Goal: Transaction & Acquisition: Purchase product/service

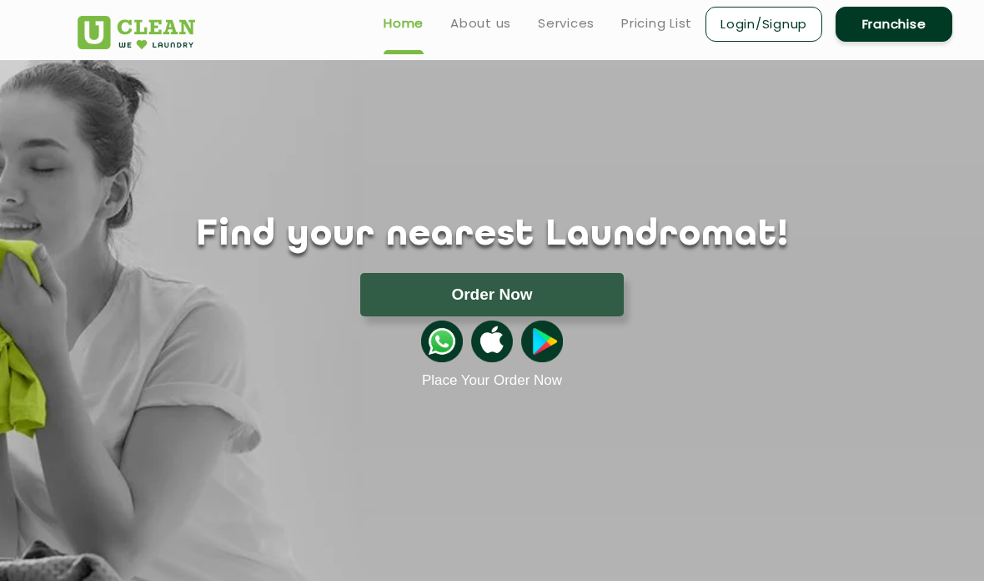
click at [599, 289] on button "Order Now" at bounding box center [492, 294] width 264 height 43
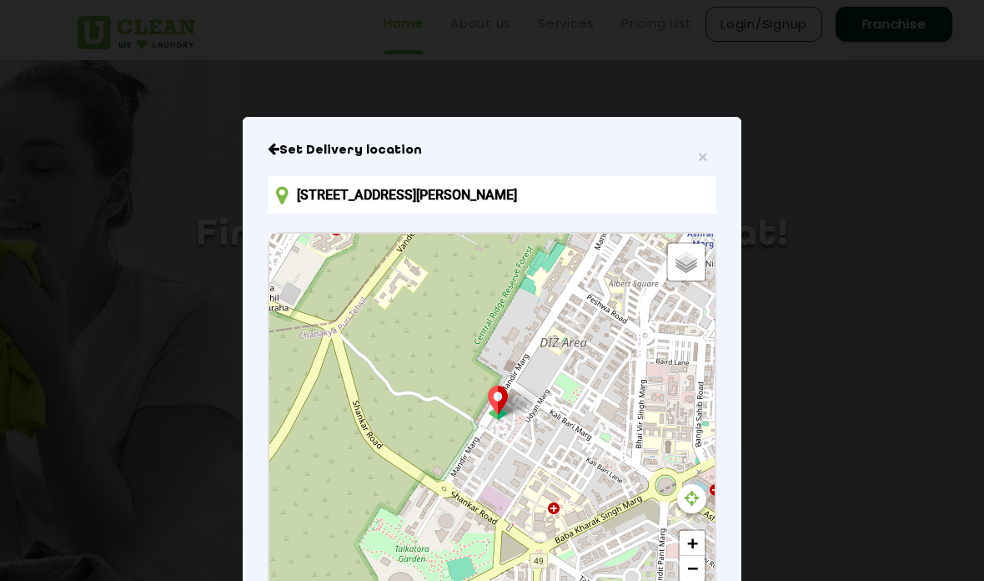
scroll to position [36, 0]
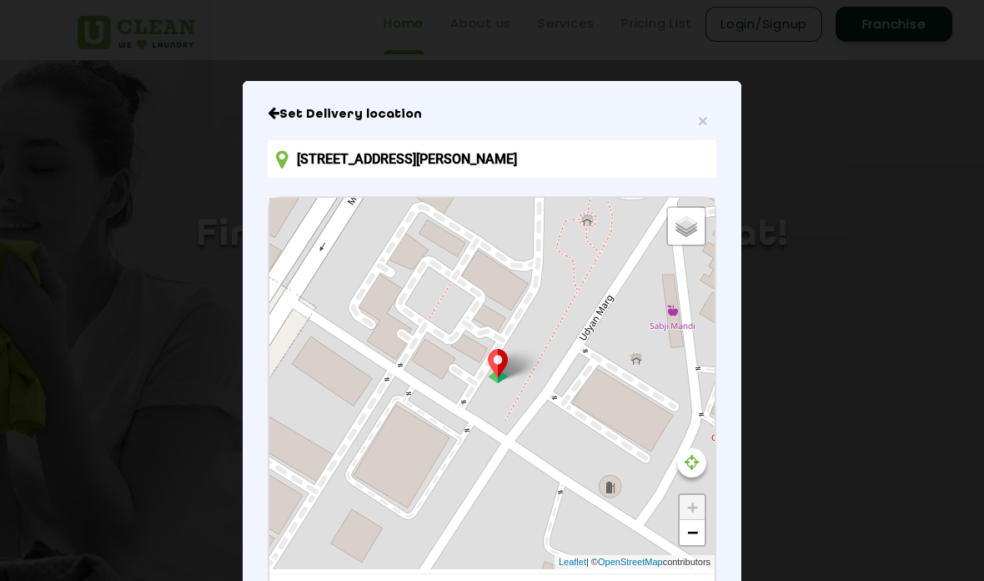
click at [693, 471] on icon at bounding box center [692, 462] width 14 height 17
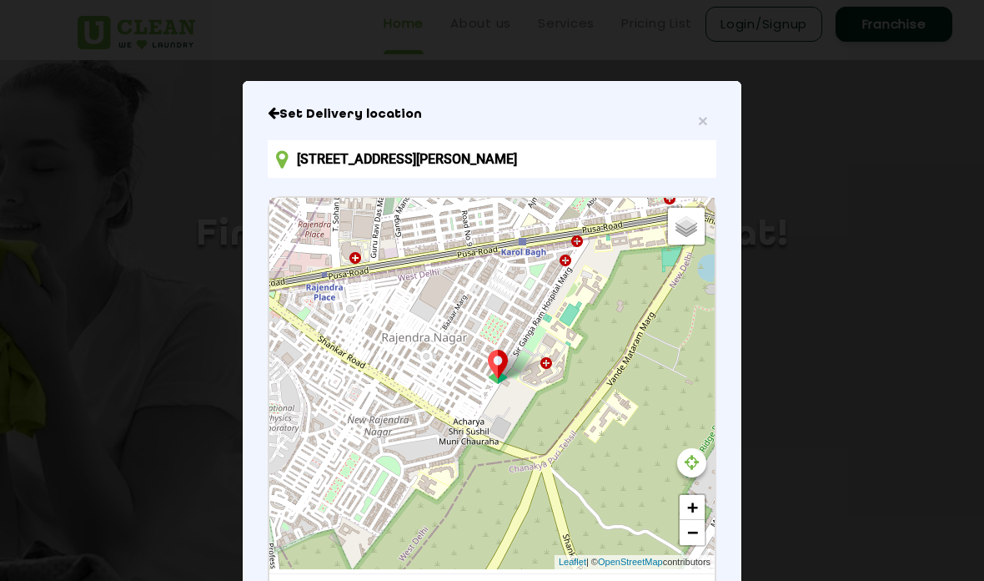
click at [695, 471] on icon at bounding box center [692, 462] width 14 height 17
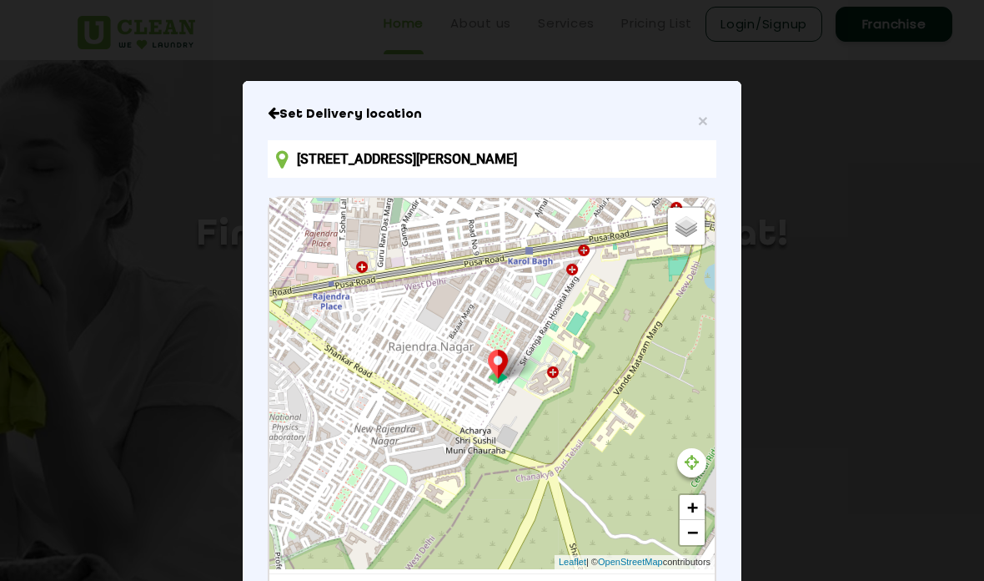
click at [698, 467] on icon at bounding box center [692, 462] width 14 height 17
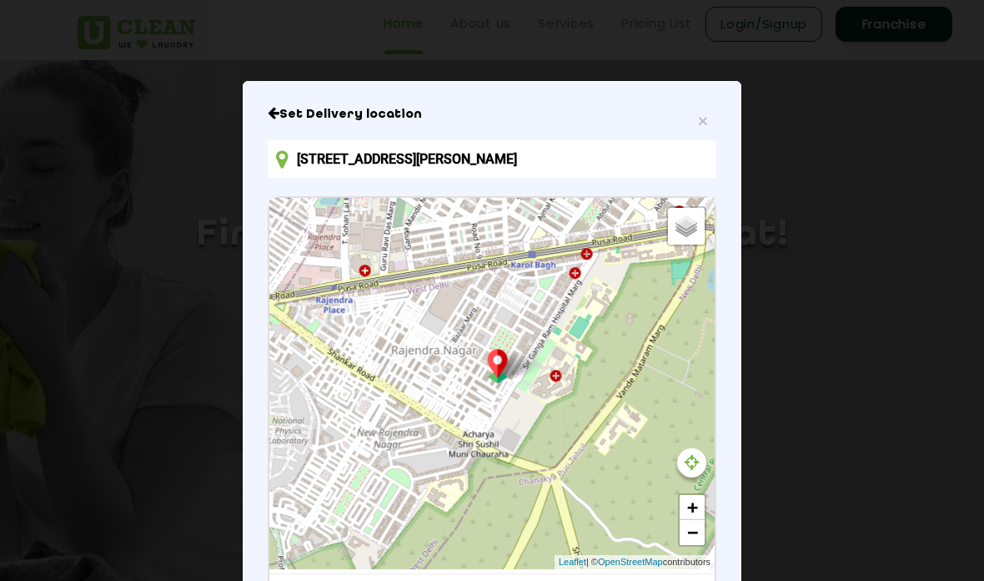
click at [696, 461] on div at bounding box center [691, 462] width 29 height 29
click at [692, 458] on div "Default Satellite + − Leaflet | © OpenStreetMap contributors" at bounding box center [491, 383] width 445 height 371
click at [691, 458] on div "Default Satellite + − Leaflet | © OpenStreetMap contributors" at bounding box center [491, 383] width 445 height 371
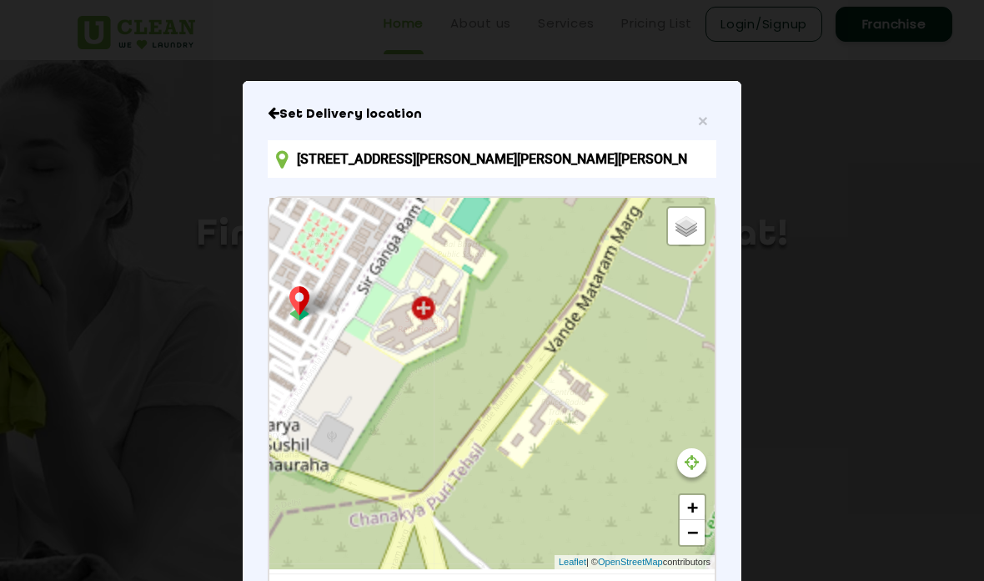
click at [694, 455] on div "Default Satellite + − Leaflet | © OpenStreetMap contributors" at bounding box center [491, 383] width 445 height 371
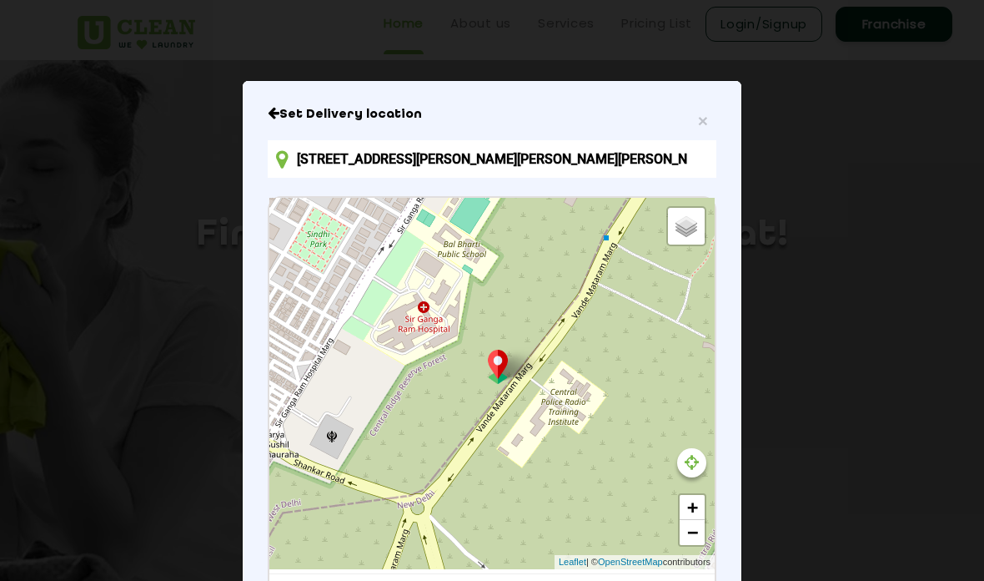
click at [698, 471] on icon at bounding box center [692, 462] width 14 height 17
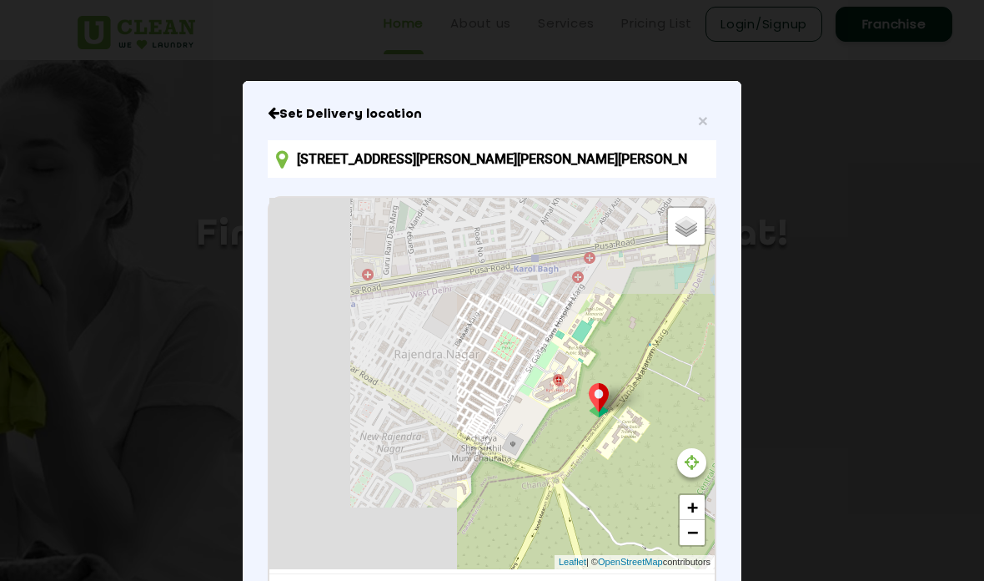
type input "[STREET_ADDRESS][PERSON_NAME]"
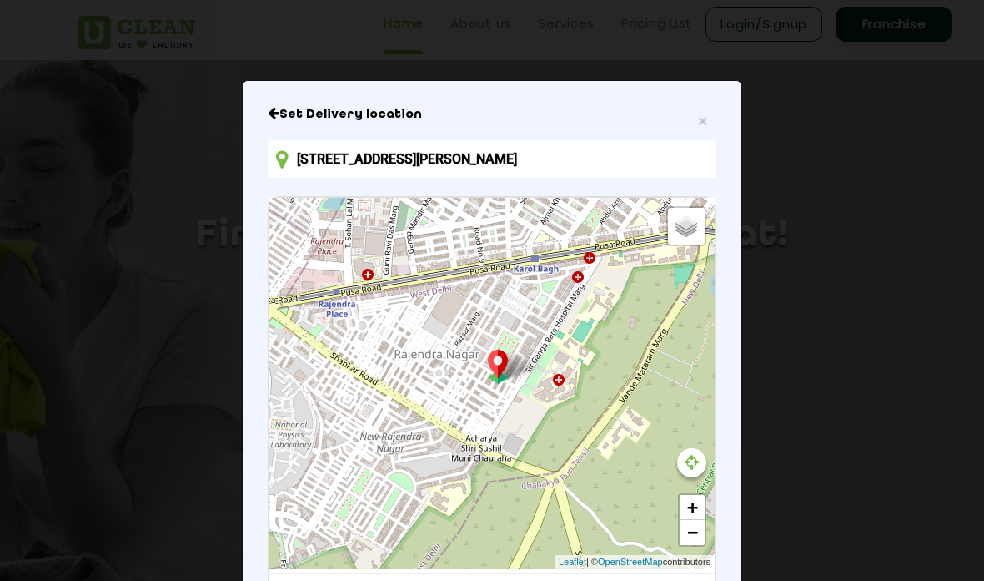
click at [689, 520] on link "+" at bounding box center [692, 507] width 25 height 25
click at [688, 520] on link "+" at bounding box center [692, 507] width 25 height 25
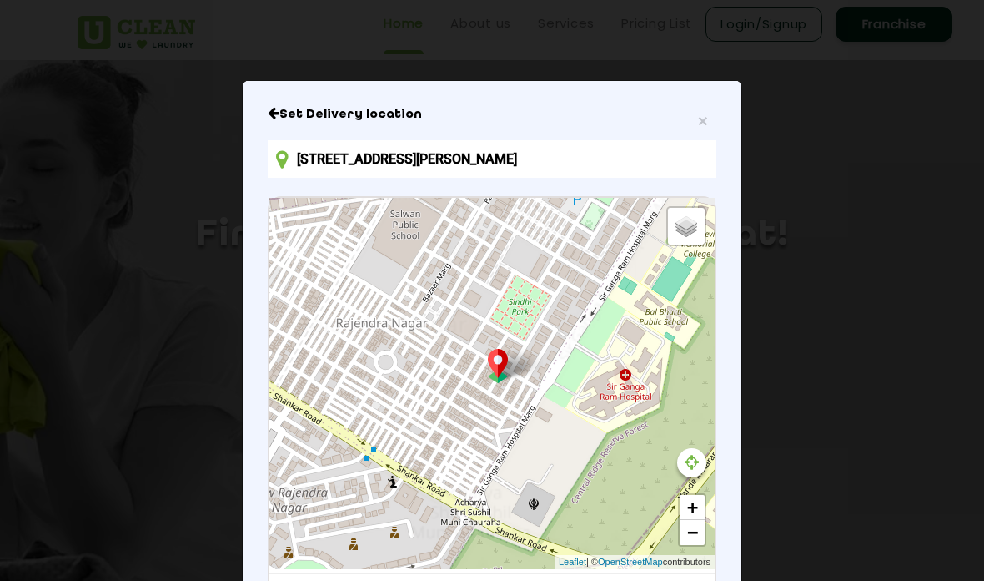
click at [689, 516] on link "+" at bounding box center [692, 507] width 25 height 25
click at [688, 516] on link "+" at bounding box center [692, 507] width 25 height 25
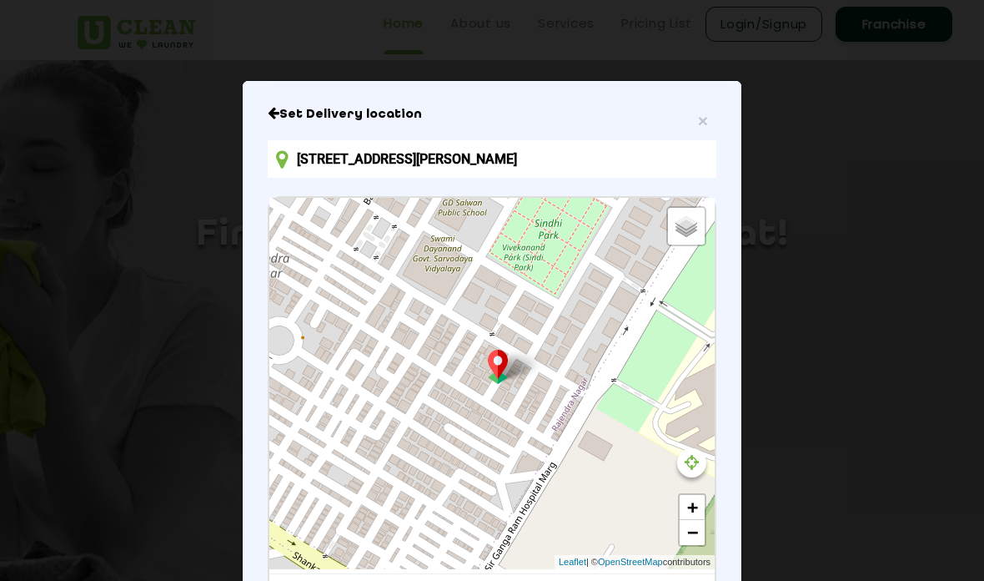
click at [707, 505] on div "Default Satellite + − Leaflet | © OpenStreetMap contributors" at bounding box center [491, 383] width 445 height 371
click at [706, 505] on div "Default Satellite + − Leaflet | © OpenStreetMap contributors" at bounding box center [491, 383] width 445 height 371
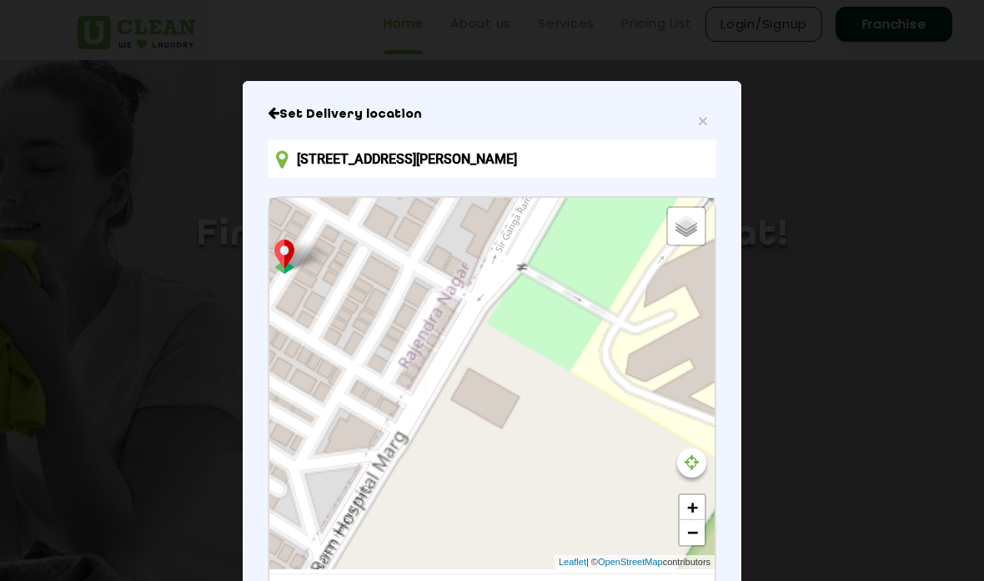
click at [696, 507] on link "+" at bounding box center [692, 507] width 25 height 25
click at [696, 506] on link "+" at bounding box center [692, 507] width 25 height 25
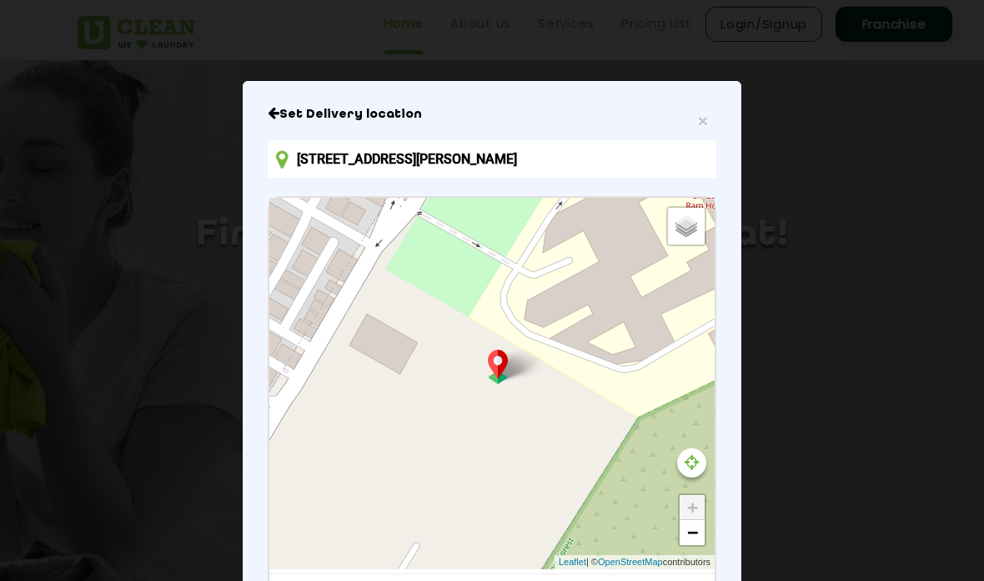
click at [704, 475] on div at bounding box center [691, 462] width 29 height 29
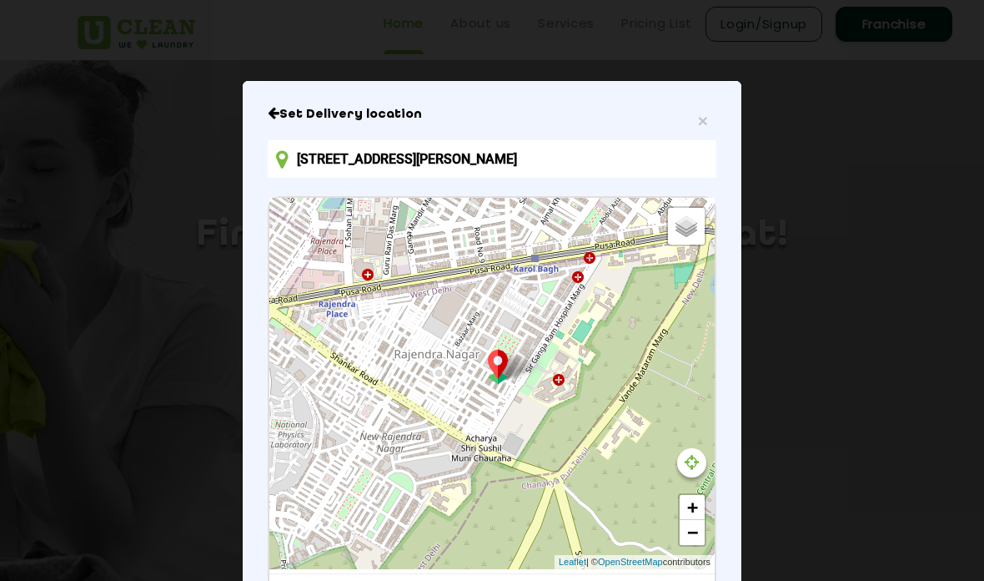
click at [693, 517] on link "+" at bounding box center [692, 507] width 25 height 25
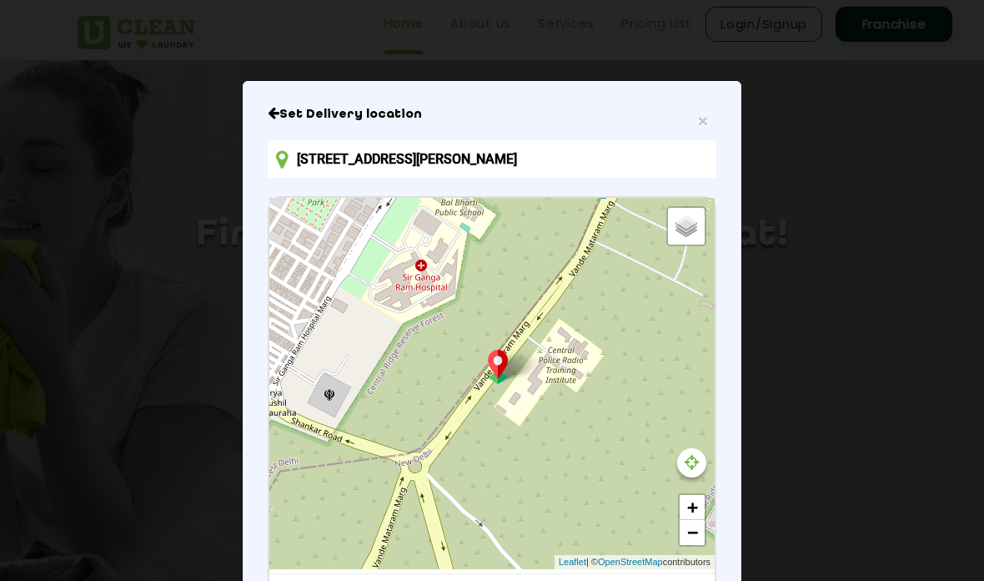
click at [694, 517] on link "+" at bounding box center [692, 507] width 25 height 25
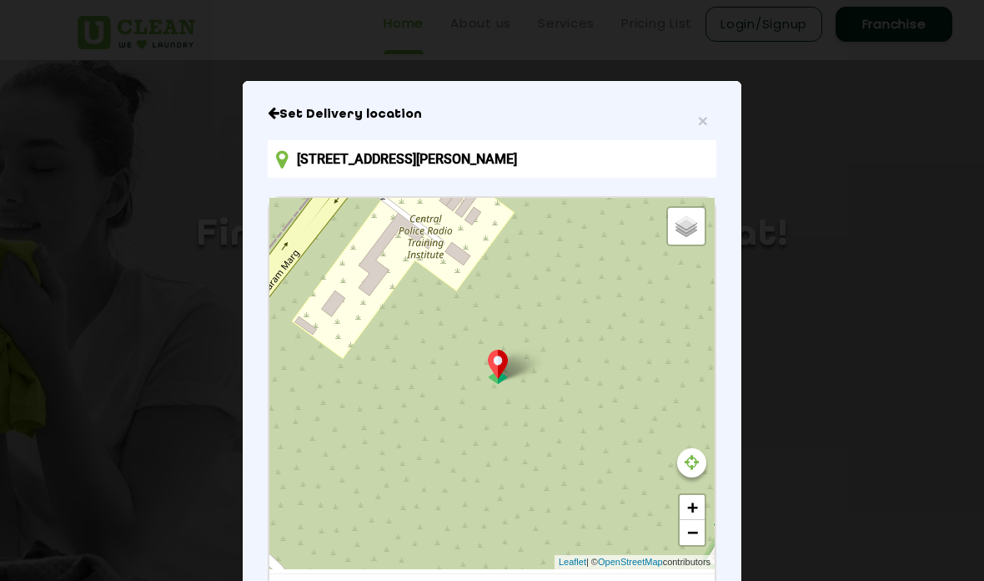
click at [701, 471] on div at bounding box center [691, 462] width 29 height 29
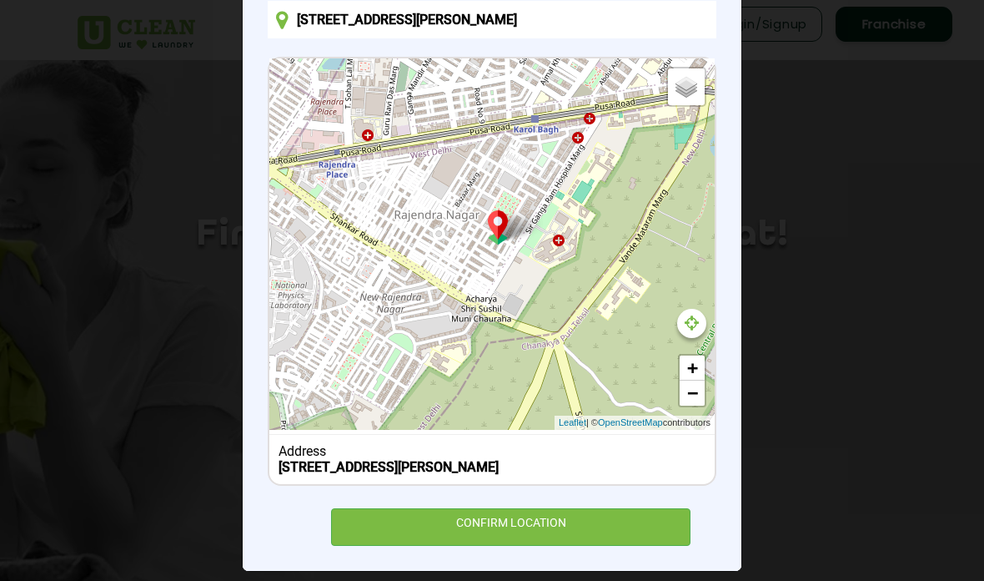
scroll to position [186, 0]
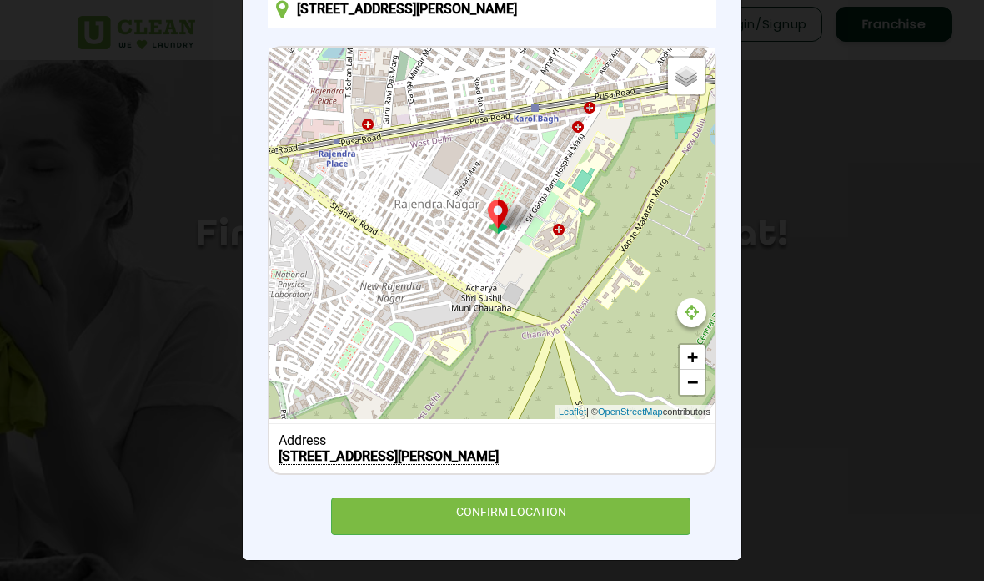
click at [660, 510] on div "CONFIRM LOCATION" at bounding box center [511, 516] width 360 height 38
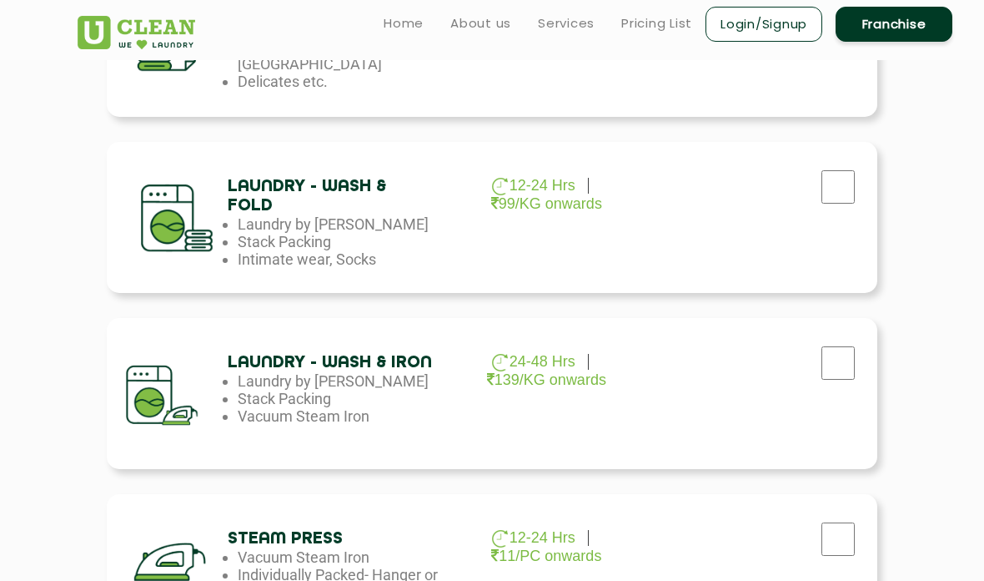
scroll to position [758, 0]
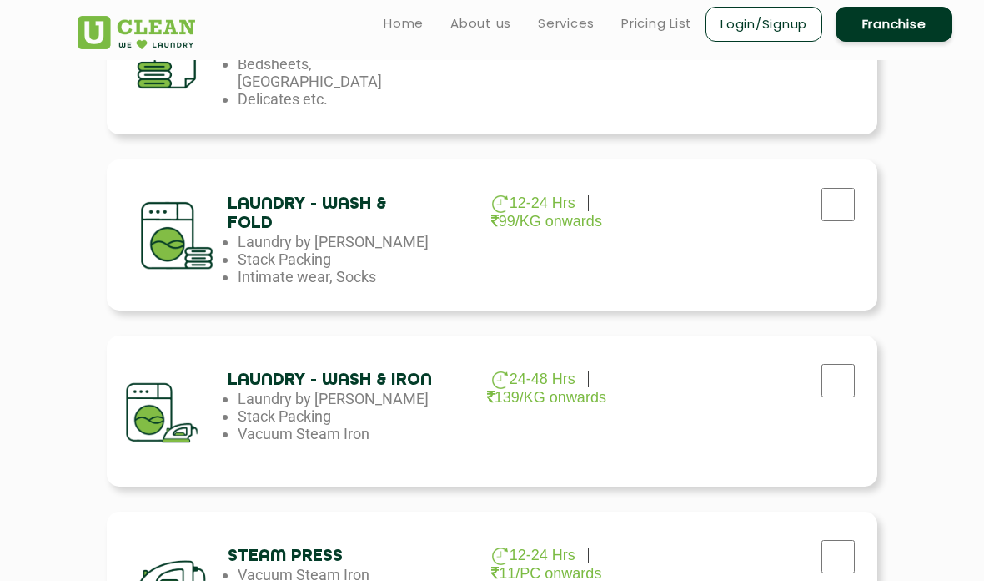
click at [847, 236] on div "Laundry - Wash & Fold 12-24 Hrs 99/KG onwards Laundry by Kilo Stack Packing Int…" at bounding box center [492, 234] width 771 height 151
click at [838, 194] on input "checkbox" at bounding box center [839, 204] width 42 height 33
checkbox input "true"
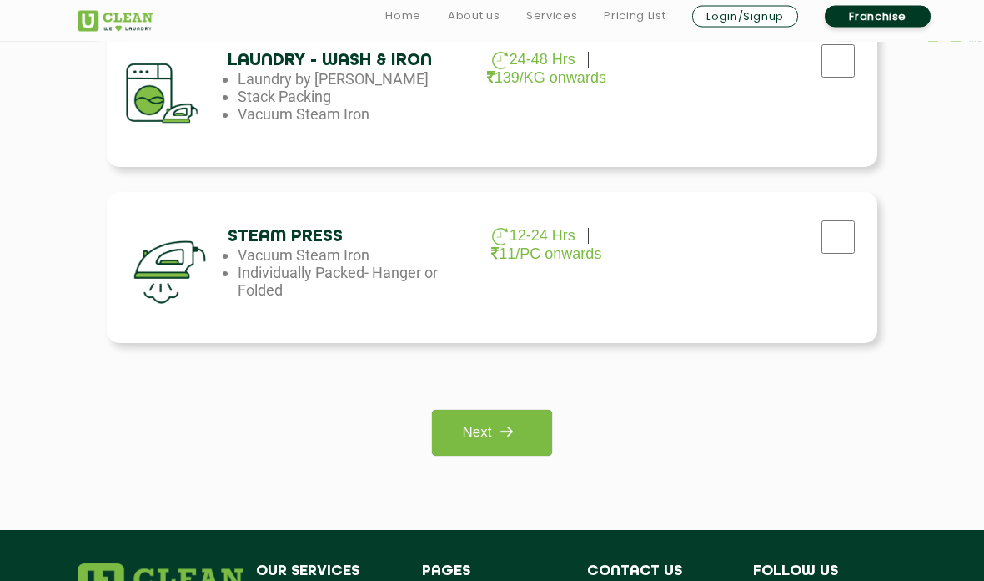
scroll to position [1077, 0]
click at [542, 435] on link "Next" at bounding box center [491, 433] width 119 height 46
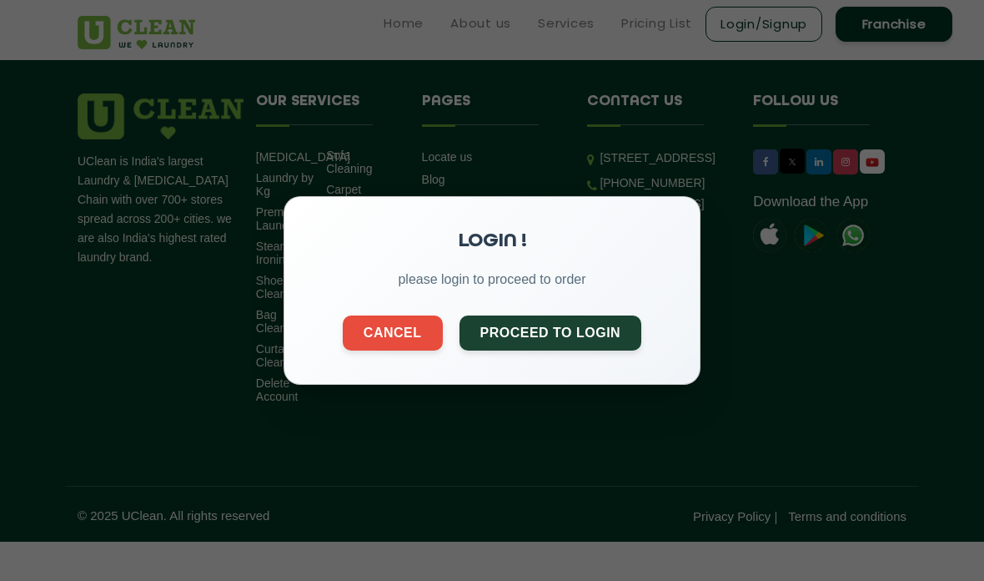
click at [620, 339] on button "Proceed to Login" at bounding box center [551, 332] width 183 height 35
